Goal: Find contact information: Find contact information

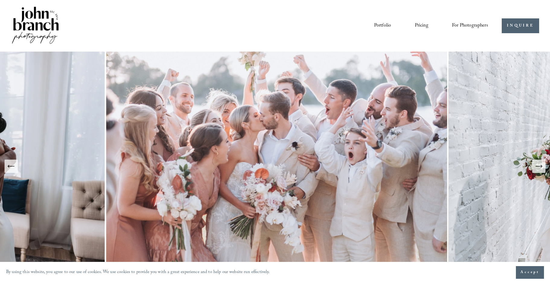
click at [0, 0] on span "Education" at bounding box center [0, 0] width 0 height 0
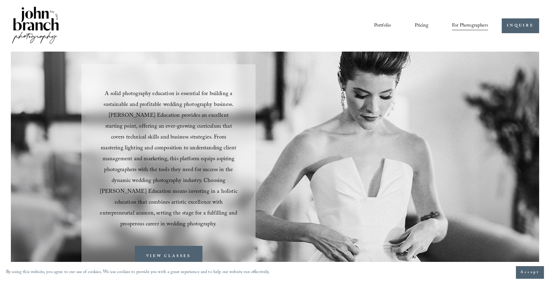
click at [0, 0] on link "Courses" at bounding box center [0, 0] width 0 height 0
click at [308, 51] on div "Skip to Content Portfolio Pricing For Photographers Courses Blog" at bounding box center [275, 26] width 550 height 52
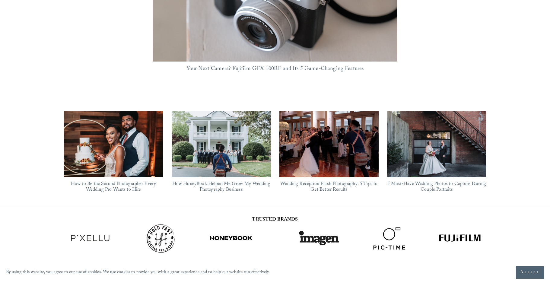
scroll to position [402, 0]
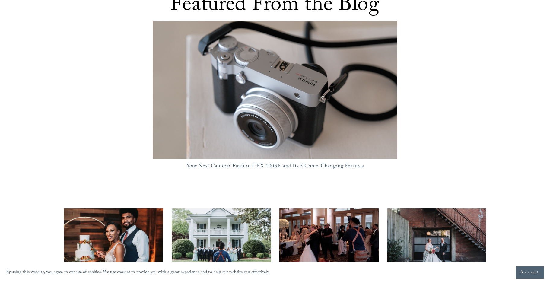
click at [525, 269] on span "Accept" at bounding box center [529, 272] width 19 height 6
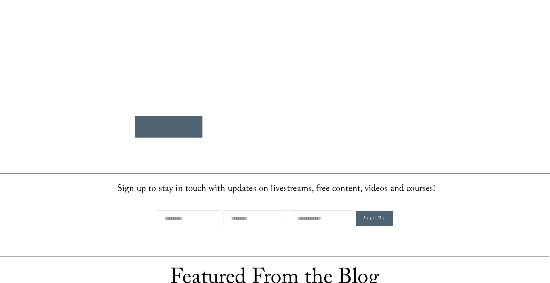
scroll to position [0, 0]
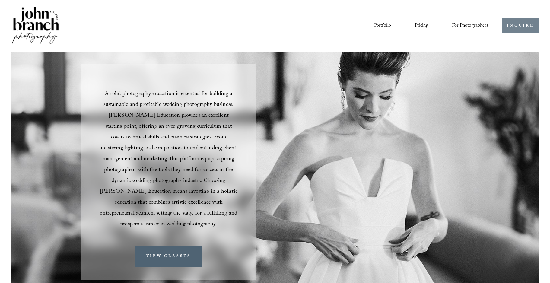
click at [517, 27] on link "INQUIRE" at bounding box center [519, 25] width 37 height 15
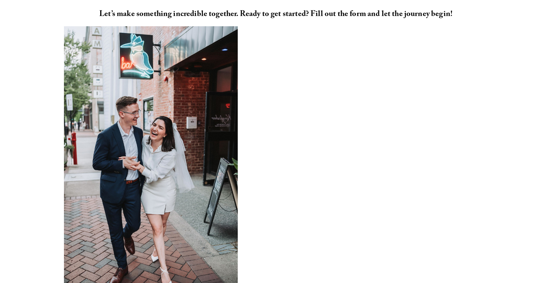
scroll to position [463, 0]
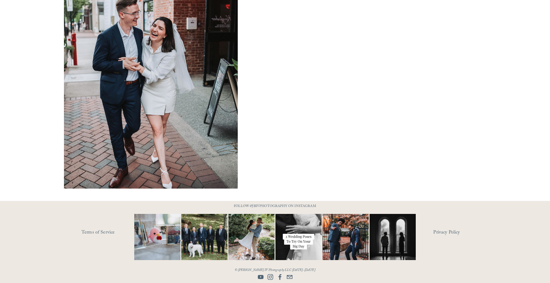
click at [290, 276] on use "info@jbivphotography.com" at bounding box center [289, 277] width 12 height 12
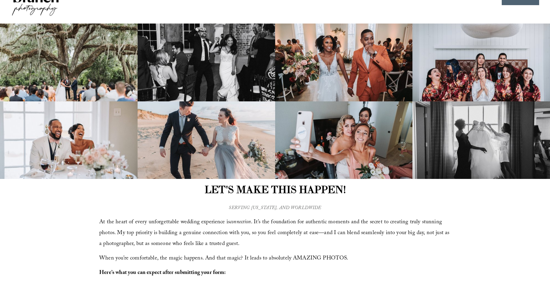
scroll to position [0, 0]
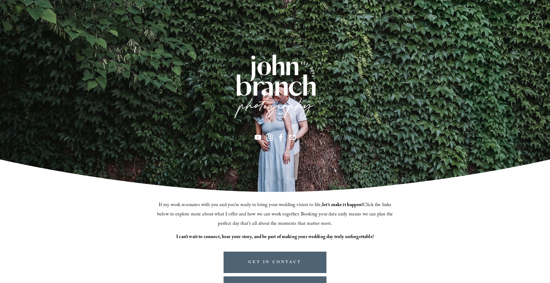
scroll to position [111, 0]
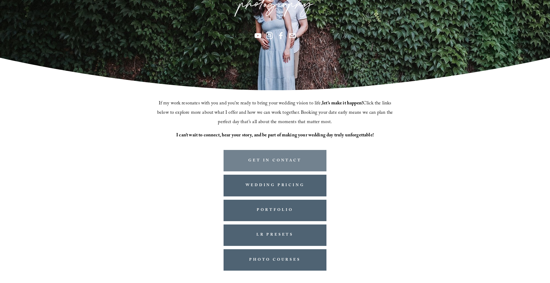
click at [286, 156] on link "GET IN CONTACT" at bounding box center [274, 160] width 103 height 21
